Goal: Task Accomplishment & Management: Use online tool/utility

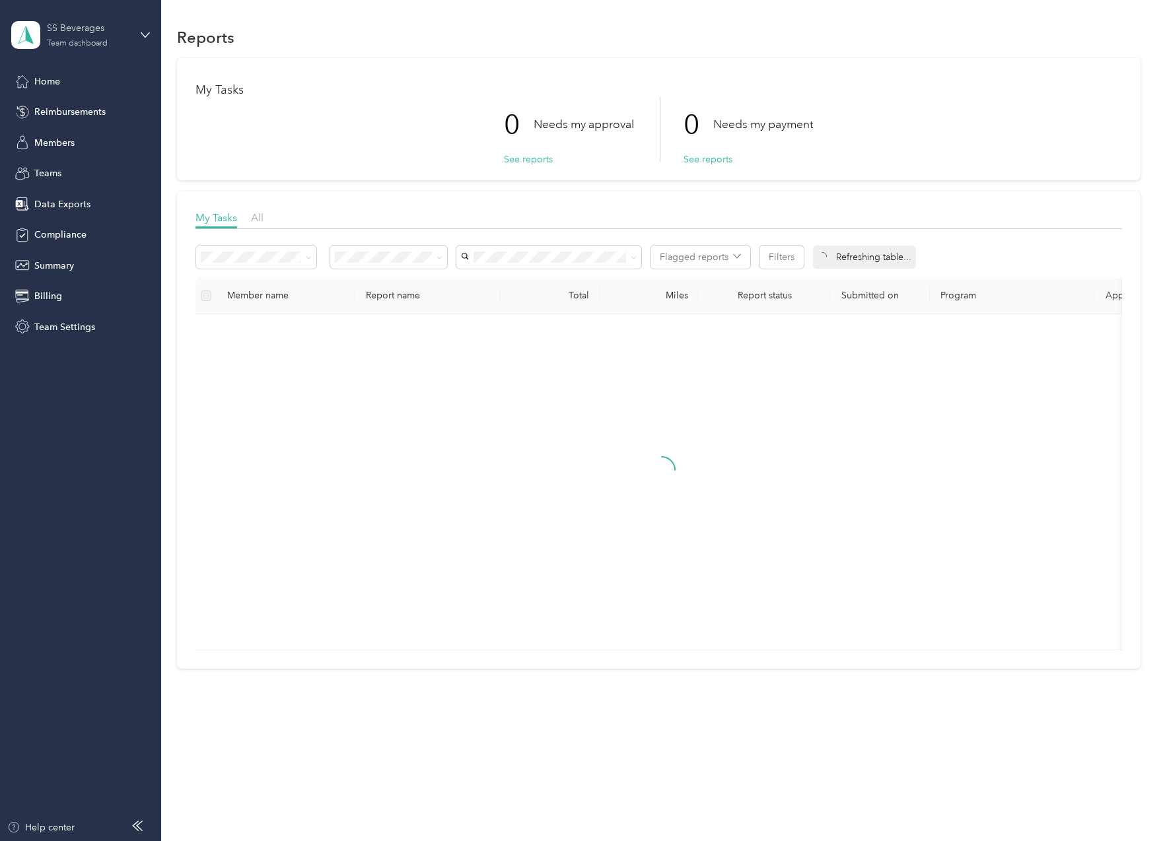
click at [84, 41] on div "Team dashboard" at bounding box center [77, 44] width 61 height 8
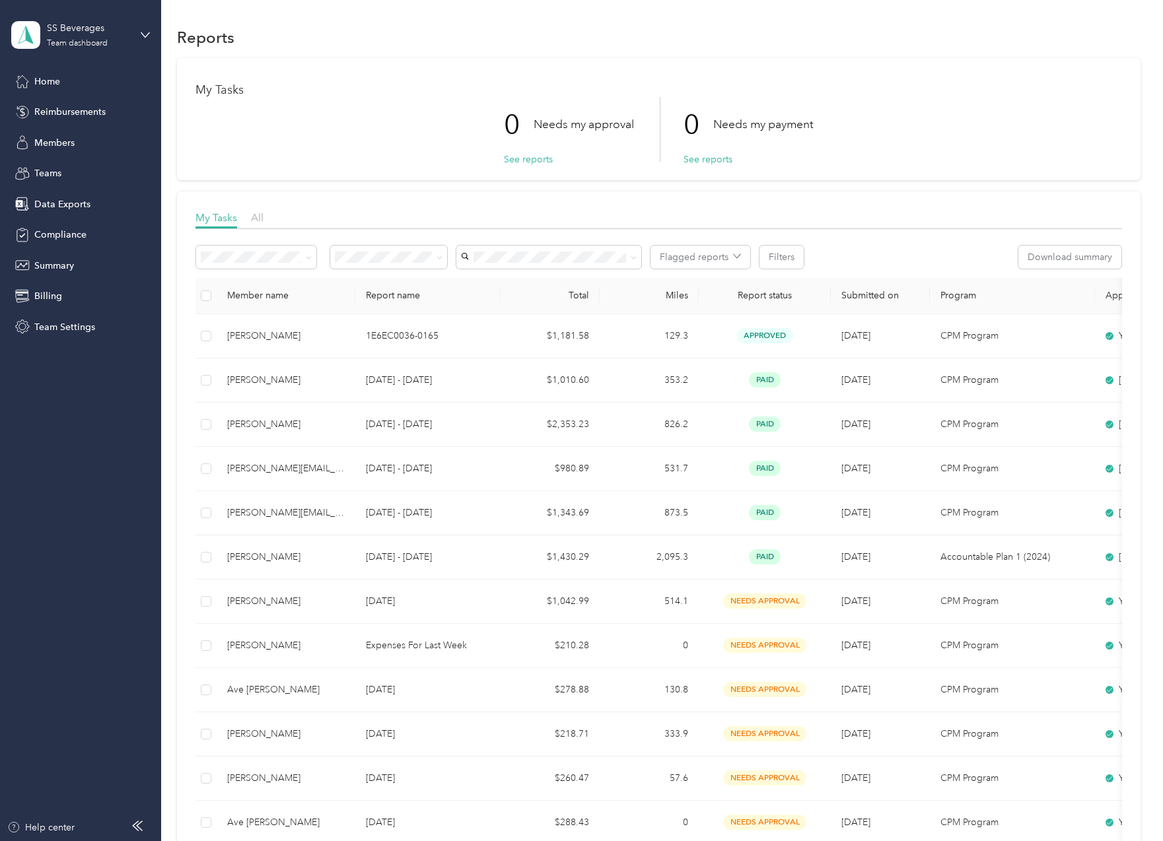
click at [108, 135] on div "Personal dashboard" at bounding box center [150, 138] width 260 height 23
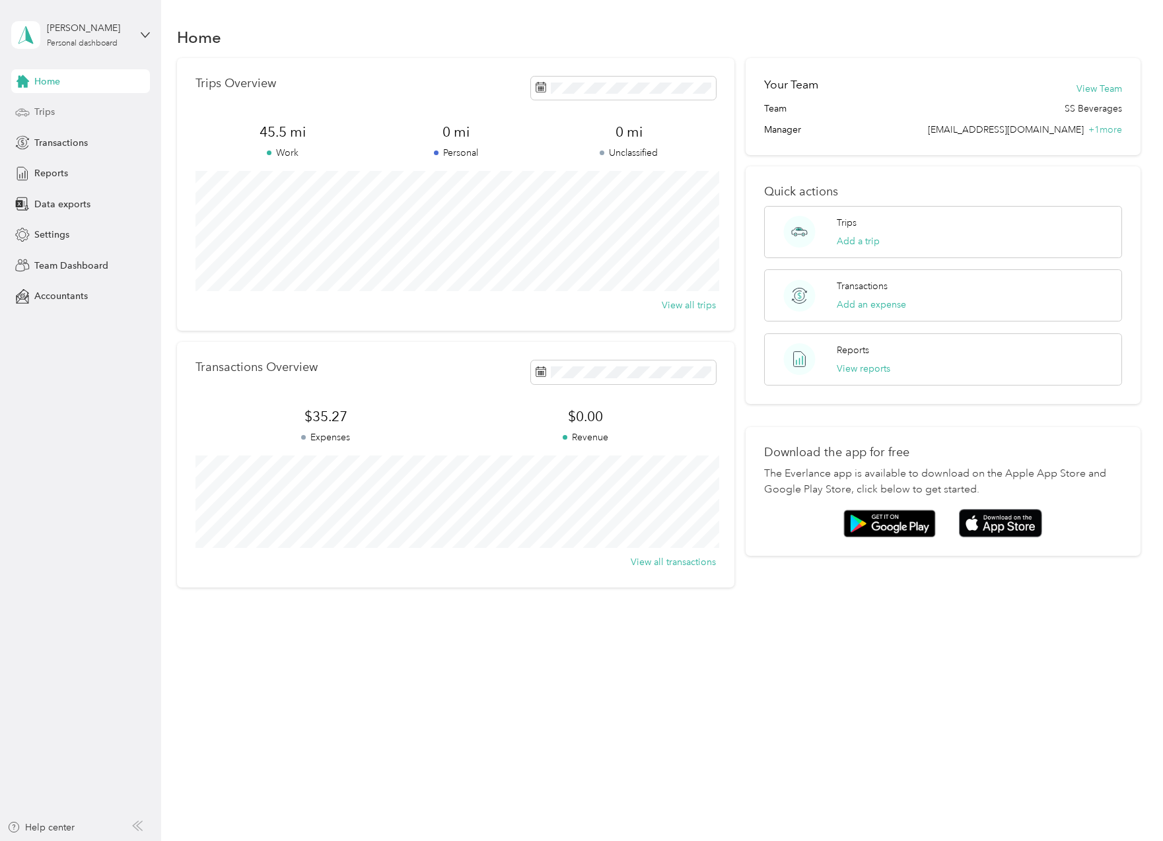
click at [94, 112] on div "Trips" at bounding box center [80, 112] width 139 height 24
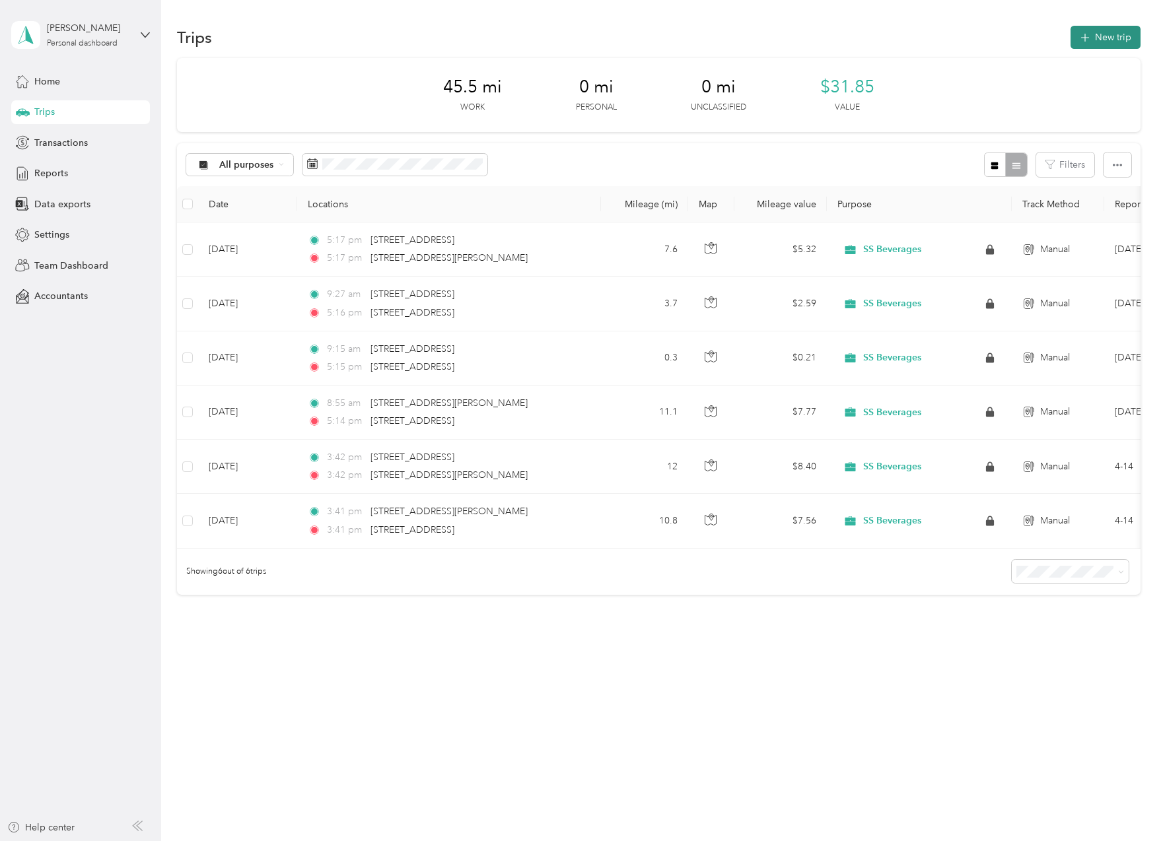
click at [1101, 42] on button "New trip" at bounding box center [1106, 37] width 70 height 23
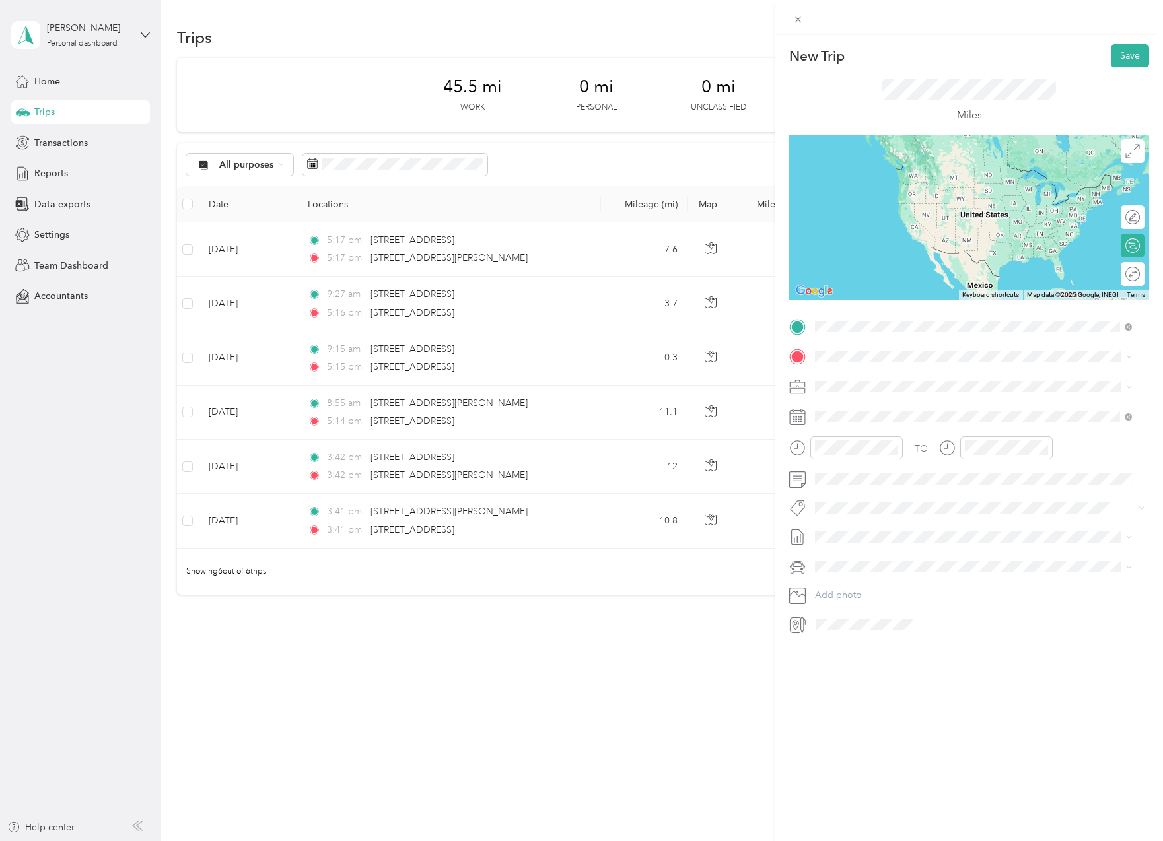
click at [890, 373] on span "[STREET_ADDRESS][US_STATE]" at bounding box center [906, 375] width 132 height 12
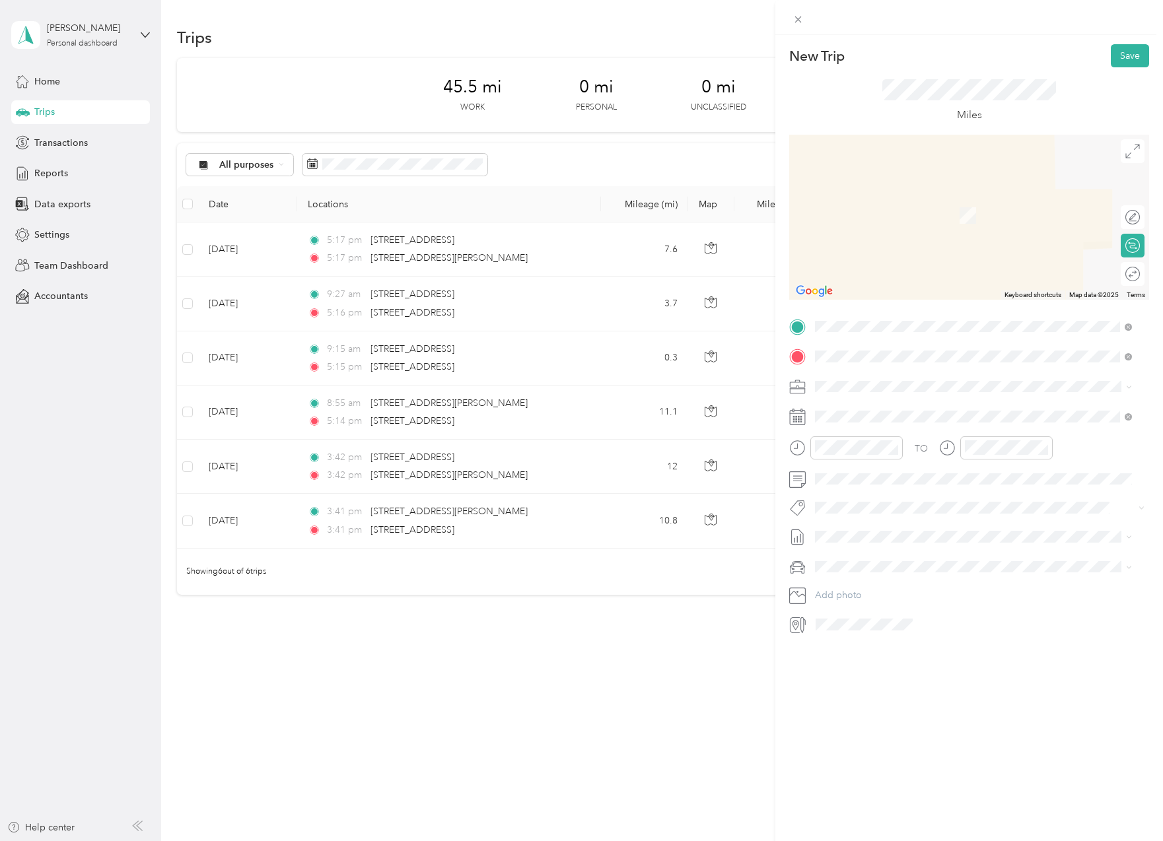
click at [923, 401] on span "[STREET_ADDRESS][US_STATE]" at bounding box center [906, 404] width 132 height 12
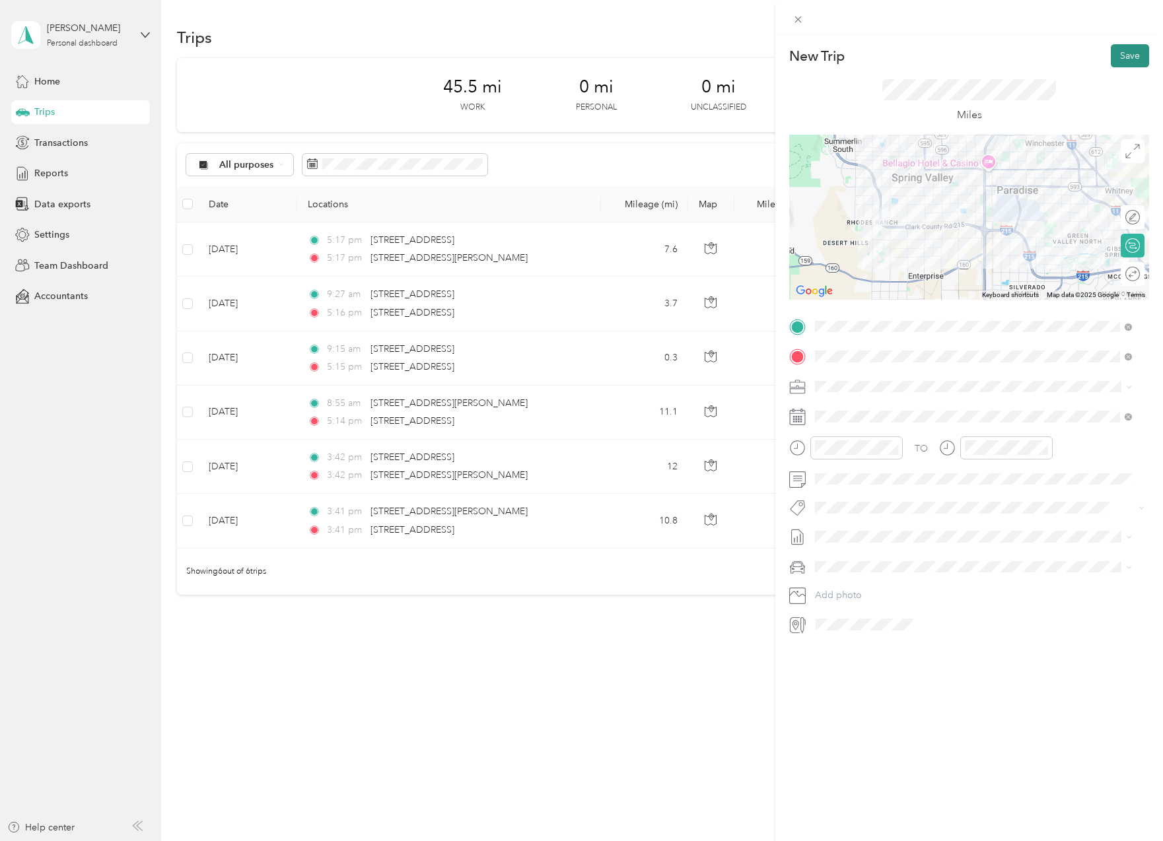
click at [1122, 58] on button "Save" at bounding box center [1130, 55] width 38 height 23
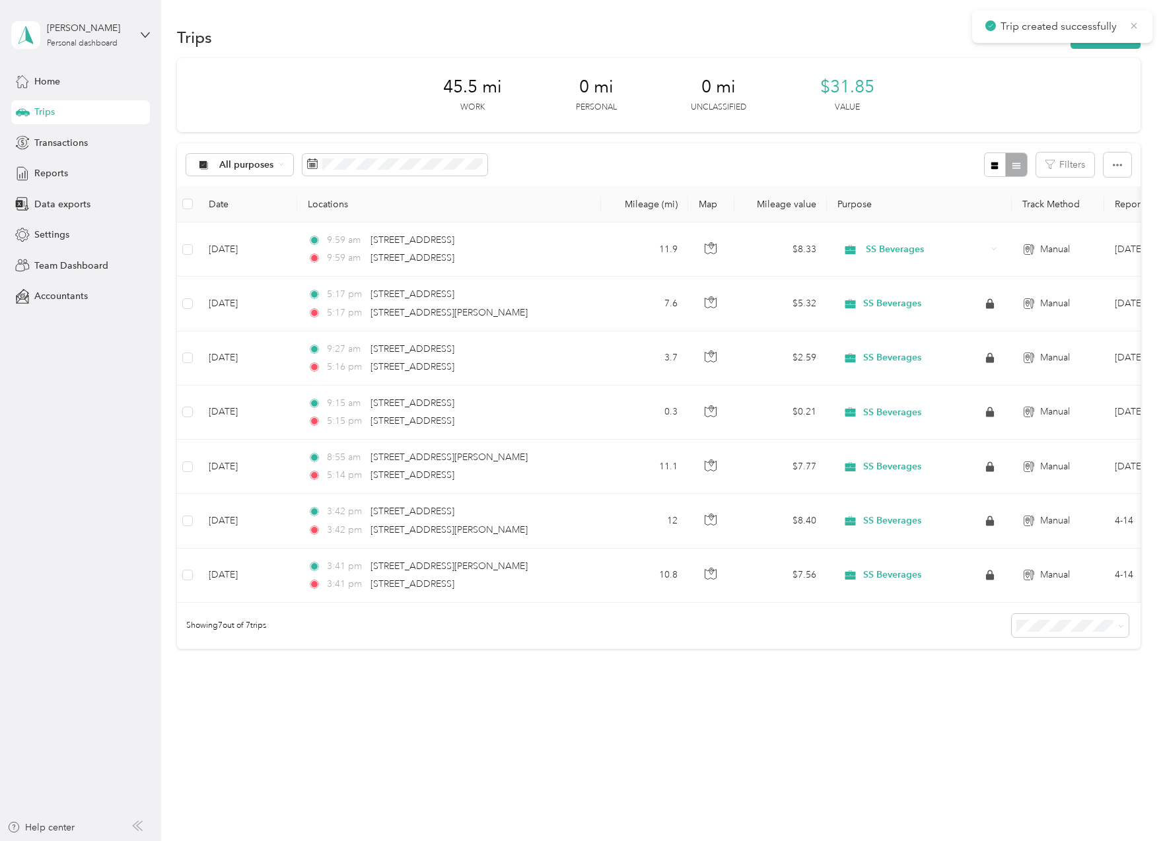
click at [1133, 26] on icon at bounding box center [1134, 26] width 11 height 12
click at [1109, 42] on button "New trip" at bounding box center [1106, 37] width 70 height 23
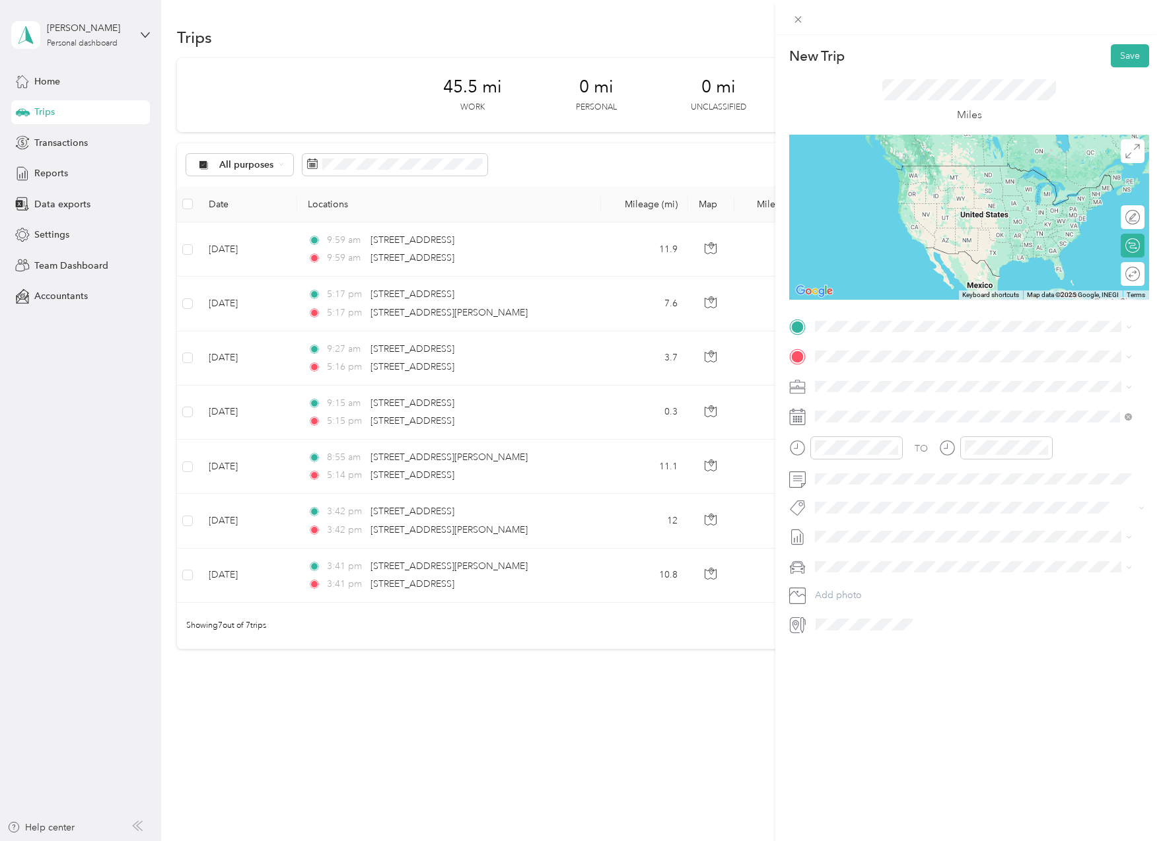
click at [936, 371] on span "[STREET_ADDRESS][US_STATE]" at bounding box center [906, 372] width 132 height 12
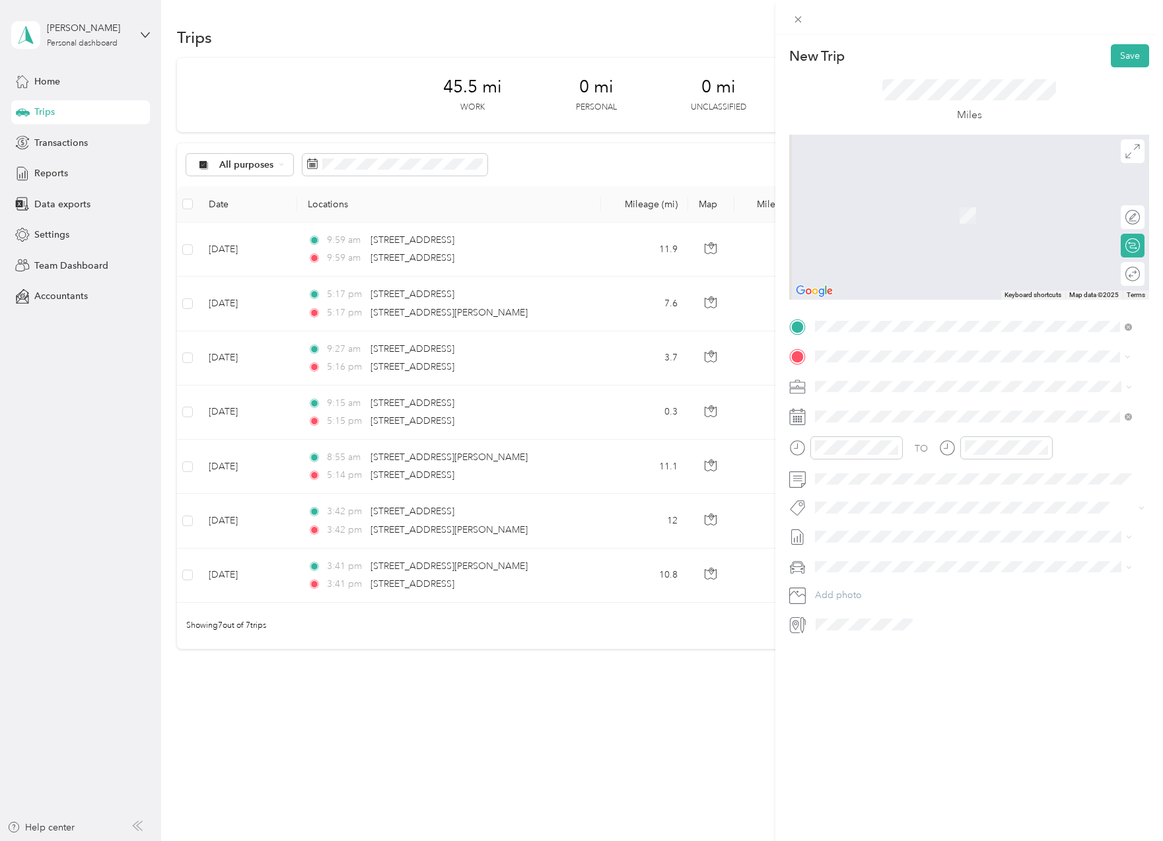
click at [909, 413] on div "[STREET_ADDRESS][US_STATE]" at bounding box center [974, 405] width 308 height 18
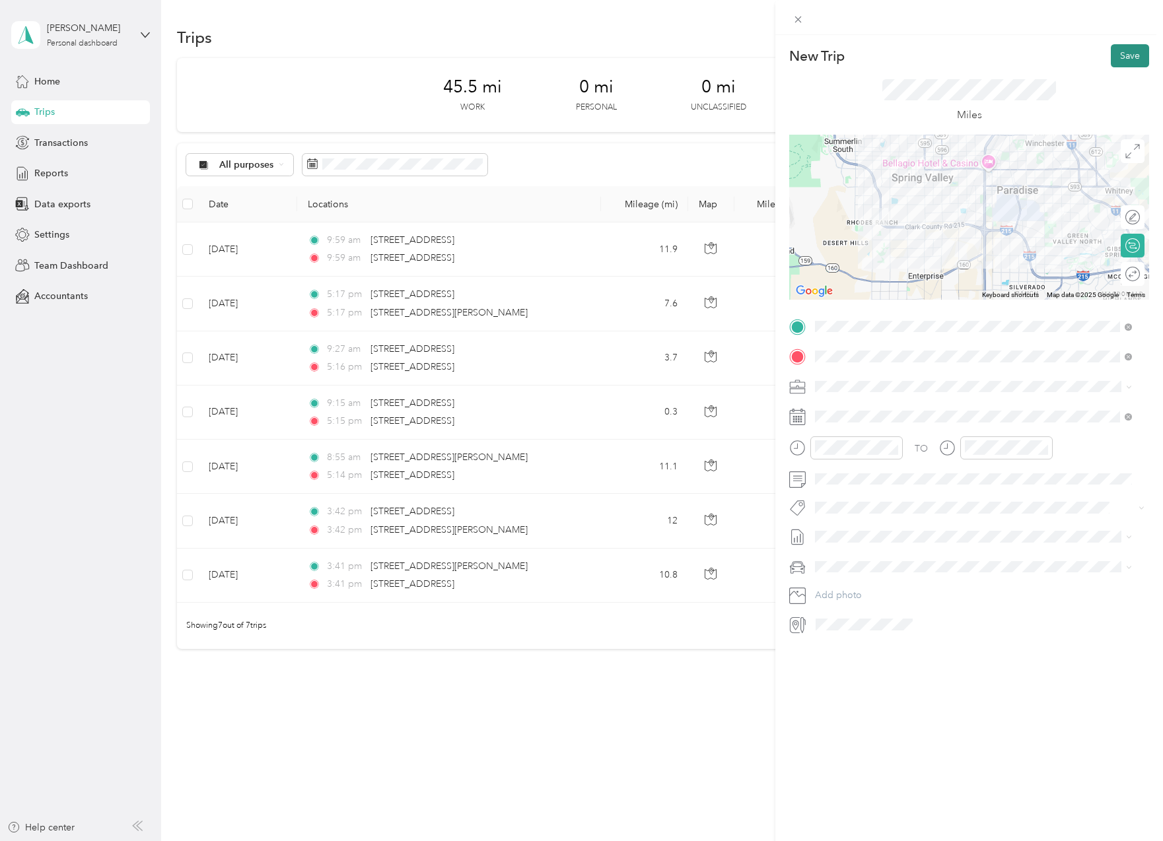
click at [1116, 50] on button "Save" at bounding box center [1130, 55] width 38 height 23
